Goal: Task Accomplishment & Management: Use online tool/utility

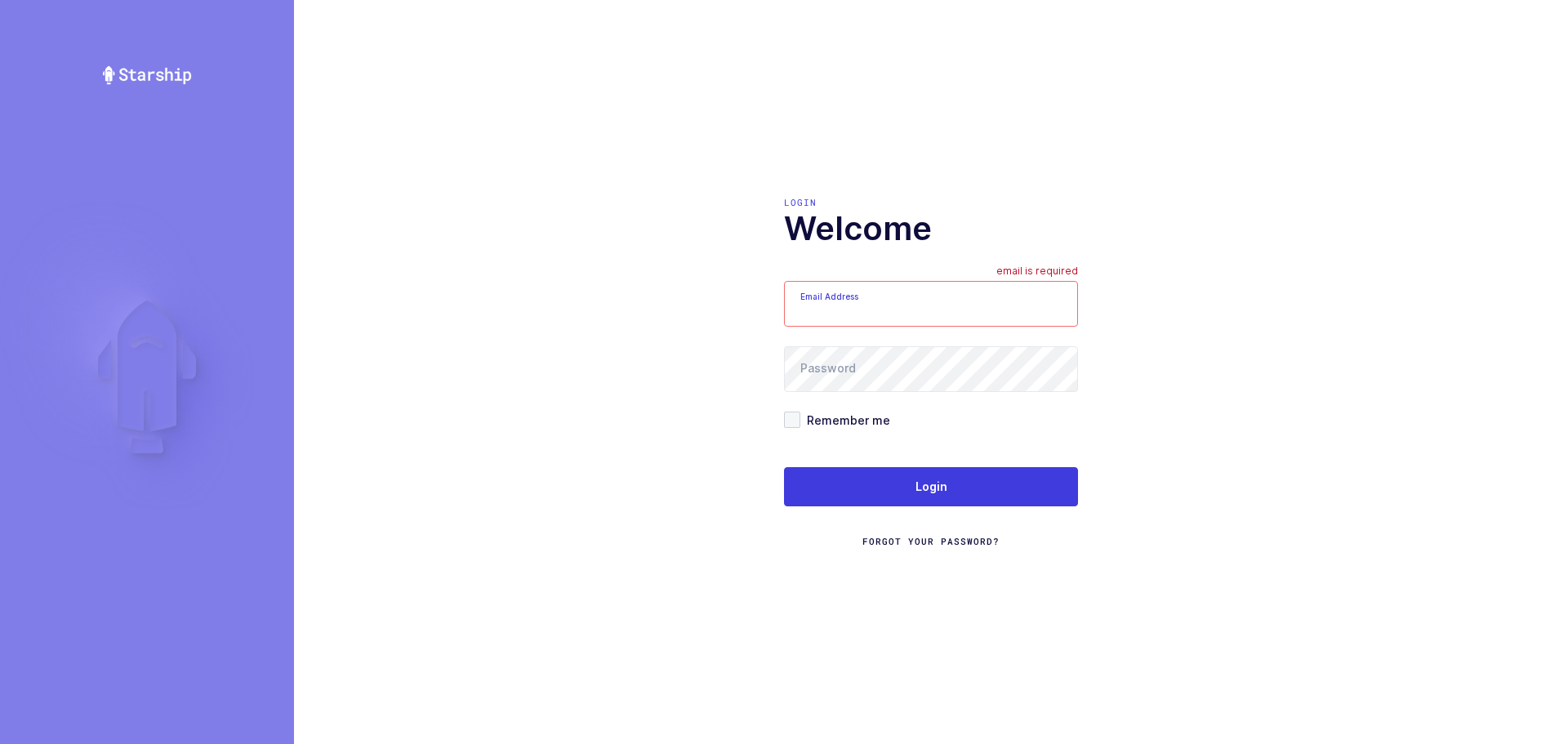
type input "mundo@janustrade.com"
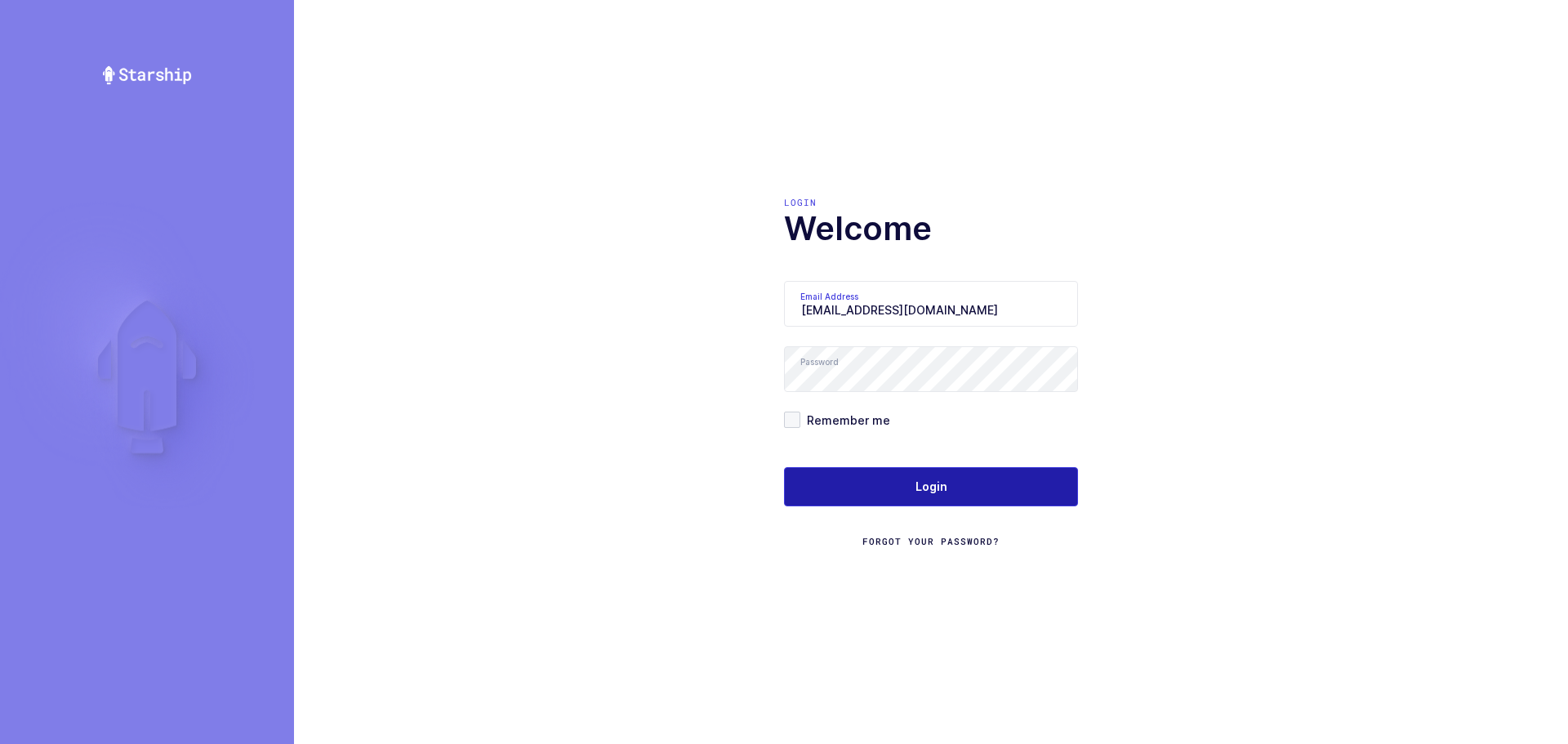
click at [857, 477] on button "Login" at bounding box center [931, 487] width 294 height 40
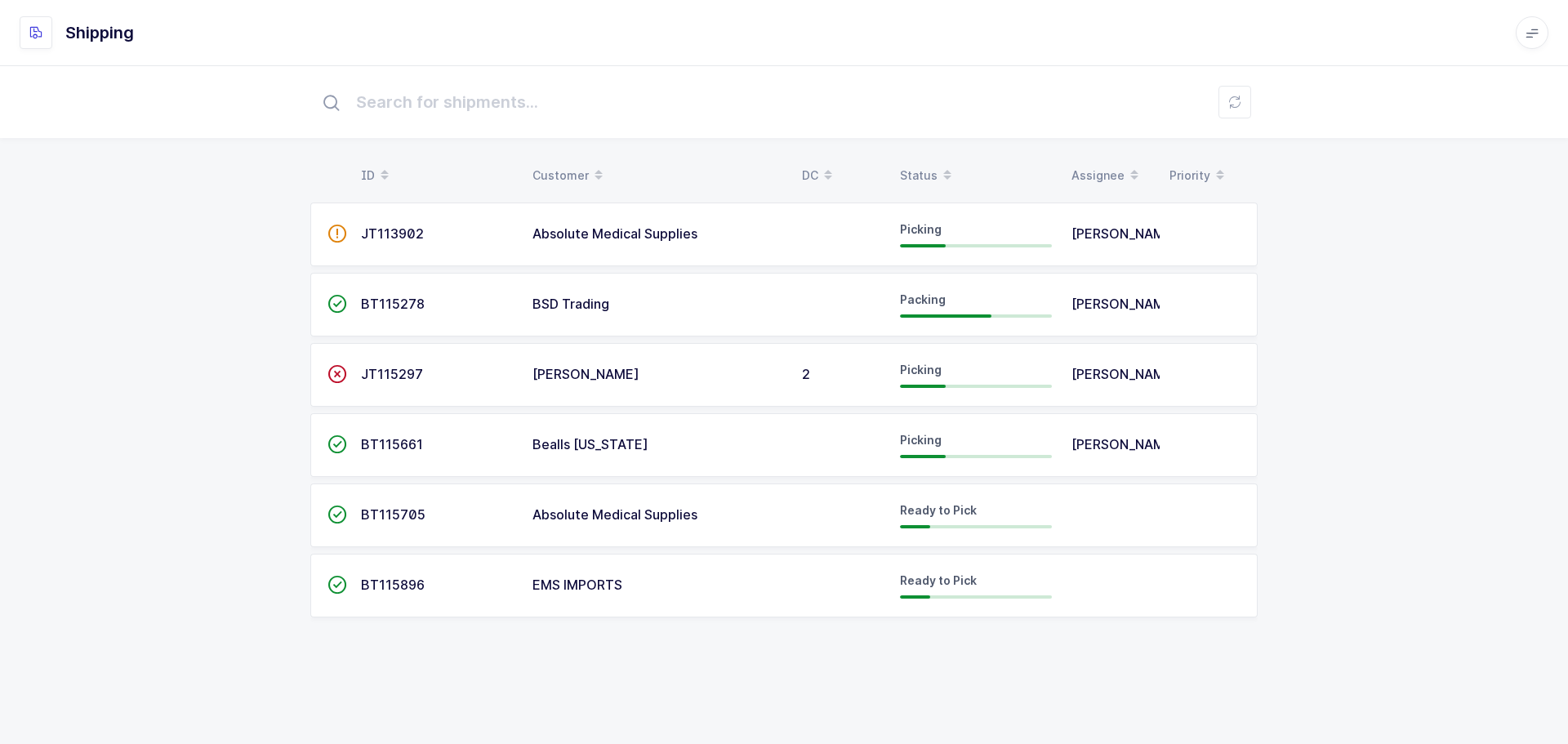
click at [934, 166] on div "Status" at bounding box center [976, 175] width 152 height 28
click at [925, 163] on div "Status" at bounding box center [976, 175] width 152 height 28
